Goal: Entertainment & Leisure: Consume media (video, audio)

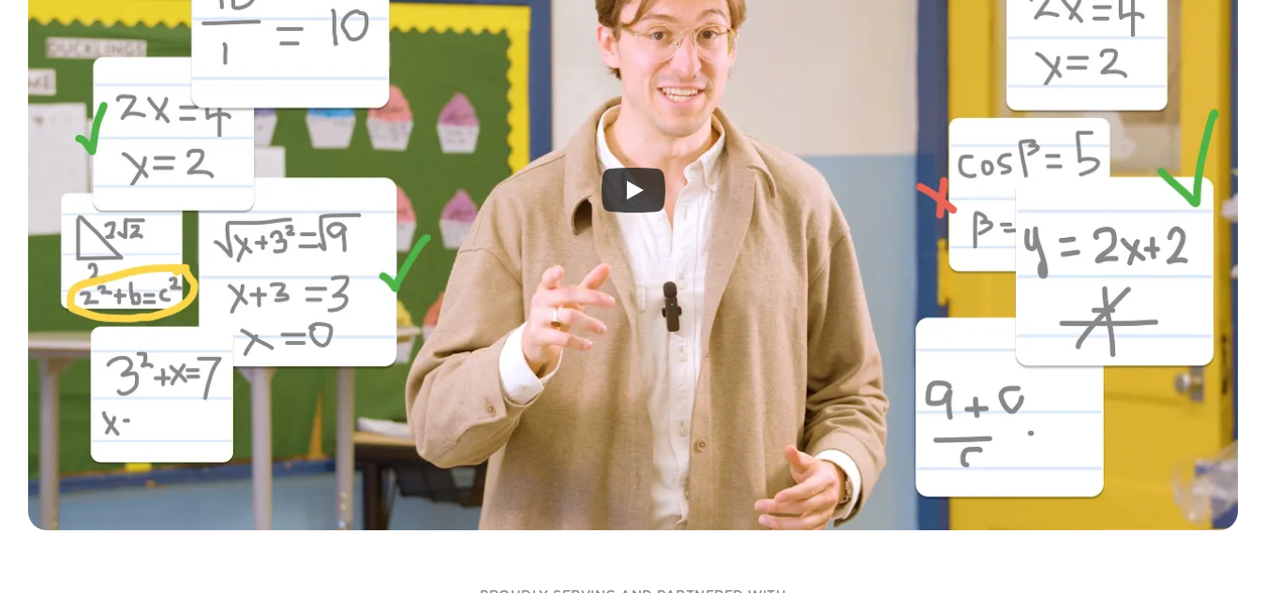
scroll to position [661, 0]
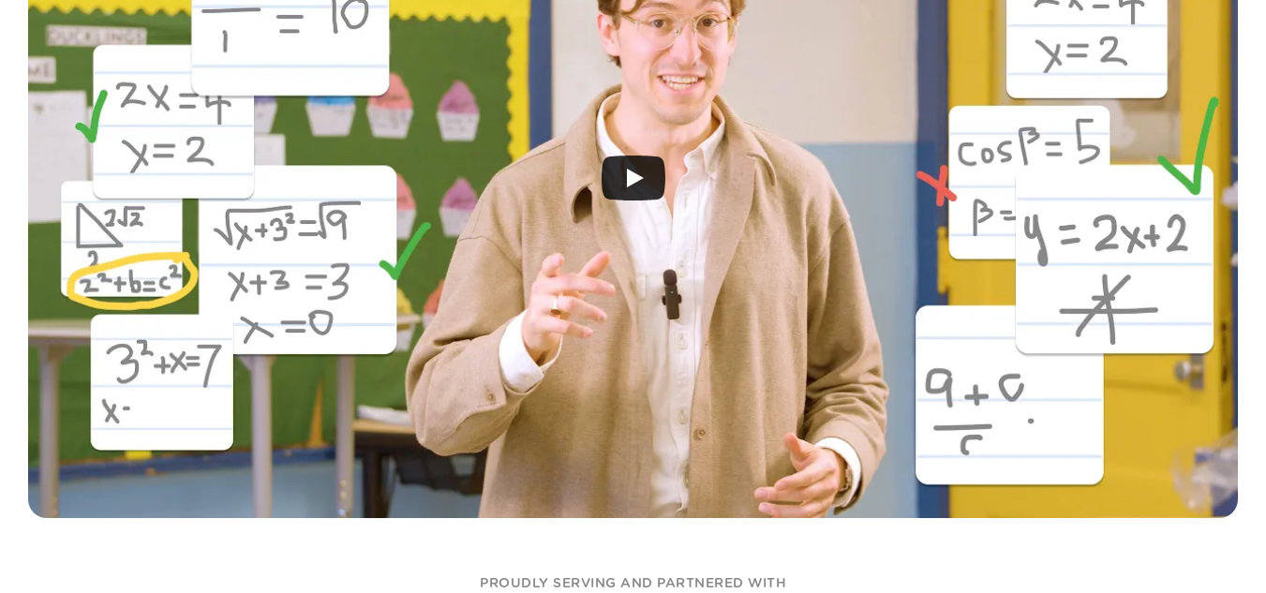
click at [635, 178] on icon "Play" at bounding box center [635, 178] width 17 height 19
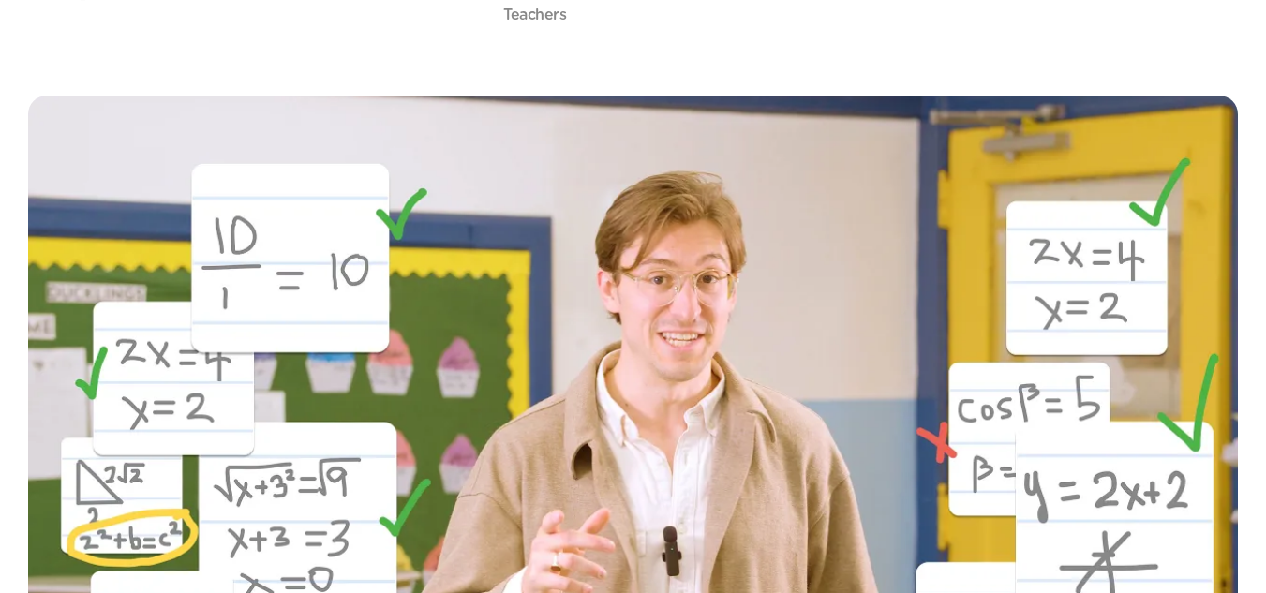
scroll to position [343, 0]
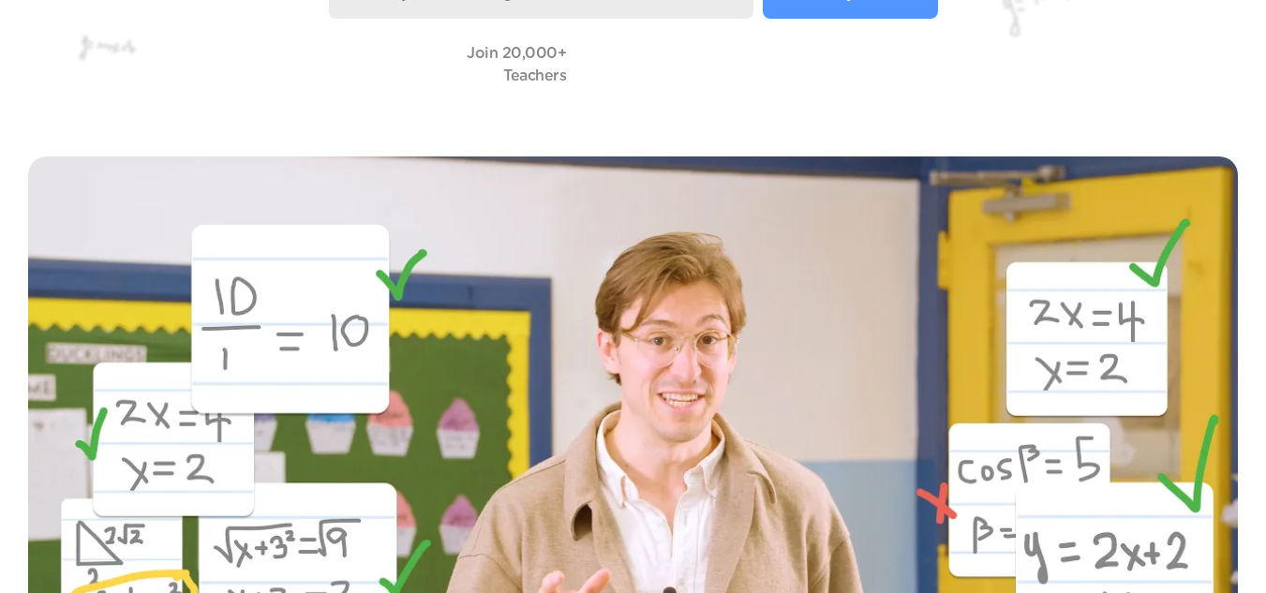
click at [831, 136] on div at bounding box center [633, 500] width 1266 height 745
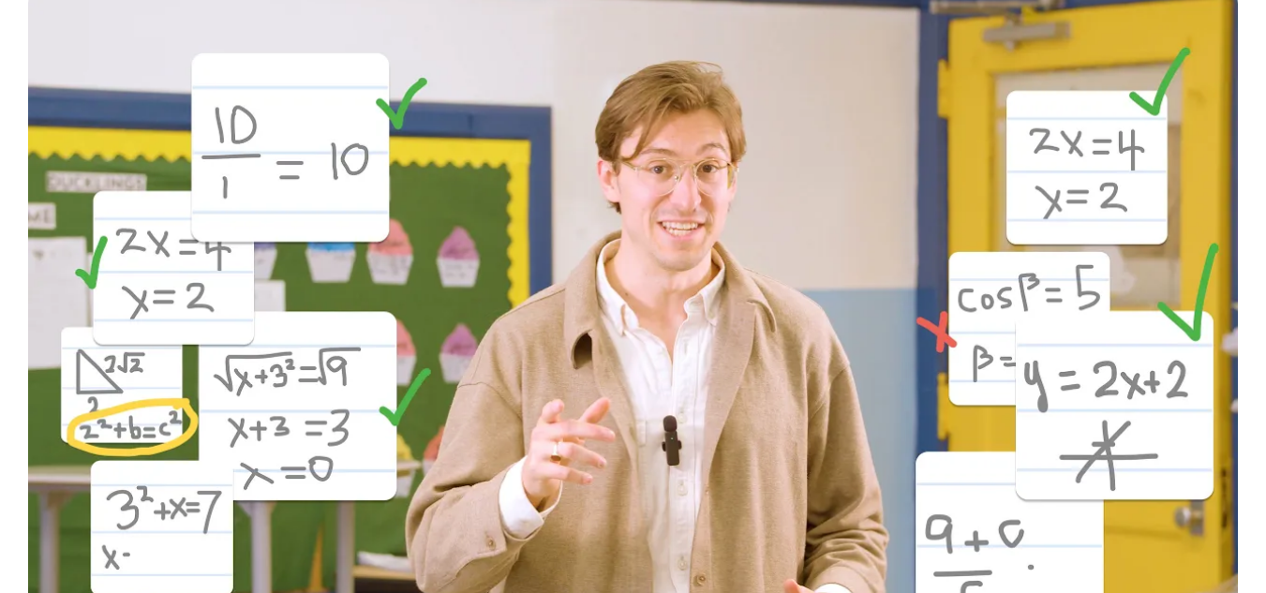
scroll to position [539, 0]
